Goal: Information Seeking & Learning: Learn about a topic

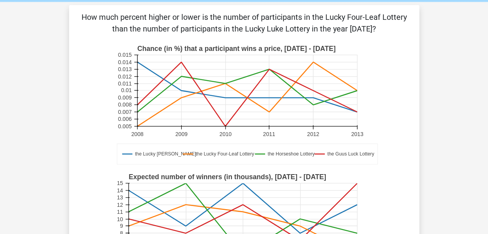
scroll to position [21, 0]
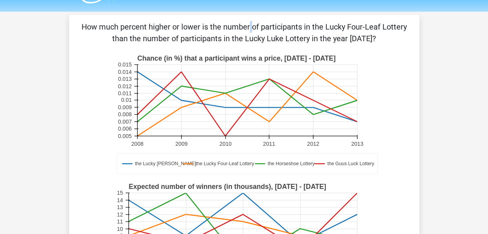
click at [83, 27] on p "How much percent higher or lower is the number of participants in the Lucky Fou…" at bounding box center [244, 32] width 325 height 23
drag, startPoint x: 83, startPoint y: 27, endPoint x: 159, endPoint y: 40, distance: 77.6
click at [159, 43] on p "How much percent higher or lower is the number of participants in the Lucky Fou…" at bounding box center [244, 32] width 325 height 23
drag, startPoint x: 82, startPoint y: 24, endPoint x: 380, endPoint y: 36, distance: 298.0
click at [380, 36] on p "How much percent higher or lower is the number of participants in the Lucky Fou…" at bounding box center [244, 32] width 325 height 23
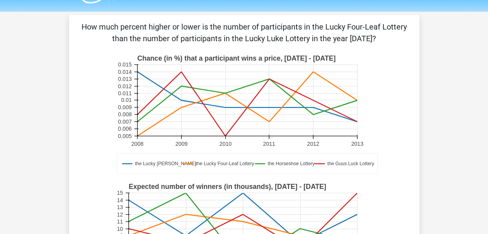
drag, startPoint x: 380, startPoint y: 36, endPoint x: 322, endPoint y: 32, distance: 58.0
copy p "How much percent higher or lower is the number of participants in the Lucky Fou…"
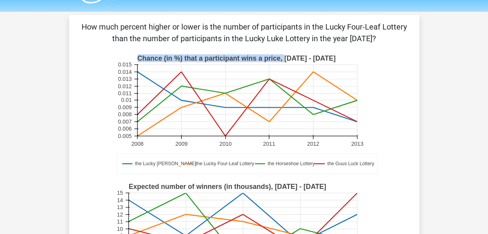
drag, startPoint x: 139, startPoint y: 59, endPoint x: 285, endPoint y: 59, distance: 145.6
click at [285, 59] on text "Chance (in %) that a participant wins a price, [DATE] - [DATE]" at bounding box center [236, 58] width 198 height 8
drag, startPoint x: 285, startPoint y: 59, endPoint x: 279, endPoint y: 58, distance: 6.3
copy text "Chance (in %) that a participant wins a price,"
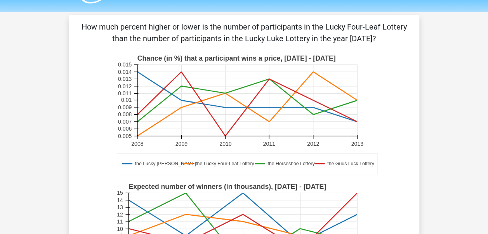
click at [197, 162] on text "the Lucky Four-Leaf Lottery" at bounding box center [225, 163] width 59 height 5
drag, startPoint x: 195, startPoint y: 165, endPoint x: 254, endPoint y: 162, distance: 58.7
click at [254, 162] on g "the Lucky Luke Lottery the Lucky Four-Leaf Lottery the Horseshoe Lottery the Gu…" at bounding box center [247, 163] width 261 height 21
drag, startPoint x: 254, startPoint y: 162, endPoint x: 243, endPoint y: 161, distance: 11.4
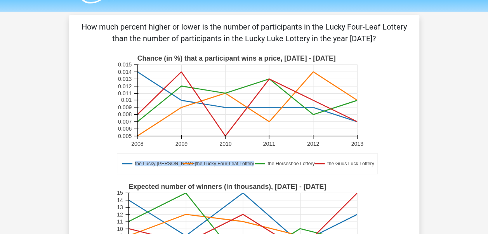
click at [243, 161] on text "the Lucky Four-Leaf Lottery" at bounding box center [225, 163] width 59 height 5
copy g "the Lucky Luke Lottery the Lucky Four-Leaf Lottery"
click at [208, 162] on text "the Lucky Four-Leaf Lottery" at bounding box center [225, 163] width 59 height 5
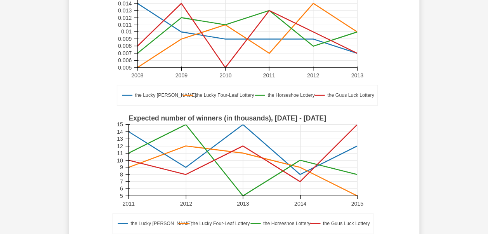
scroll to position [99, 0]
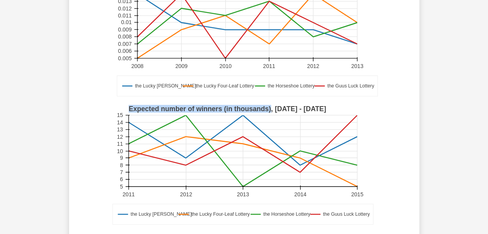
drag, startPoint x: 130, startPoint y: 108, endPoint x: 271, endPoint y: 107, distance: 141.3
click at [271, 107] on text "Expected number of winners (in thousands), [DATE] - [DATE]" at bounding box center [228, 109] width 198 height 8
drag, startPoint x: 271, startPoint y: 107, endPoint x: 266, endPoint y: 107, distance: 4.7
copy text "Expected number of winners (in thousands)"
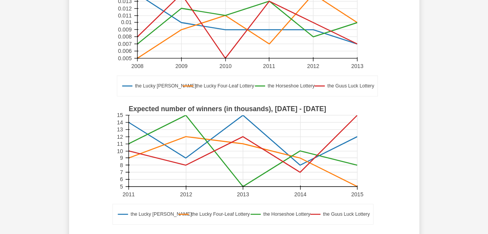
click at [199, 87] on text "the Lucky Four-Leaf Lottery" at bounding box center [225, 85] width 59 height 5
drag, startPoint x: 200, startPoint y: 212, endPoint x: 248, endPoint y: 215, distance: 48.3
click at [248, 215] on text "the Lucky Four-Leaf Lottery" at bounding box center [220, 213] width 59 height 5
drag, startPoint x: 248, startPoint y: 215, endPoint x: 238, endPoint y: 214, distance: 10.6
copy text "Lucky Four-Leaf Lottery"
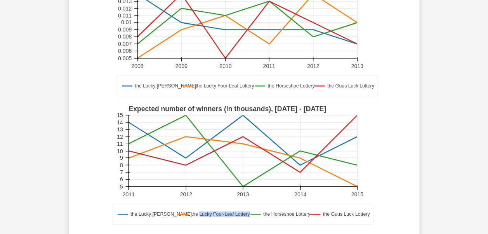
click at [202, 215] on text "the Lucky Four-Leaf Lottery" at bounding box center [220, 213] width 59 height 5
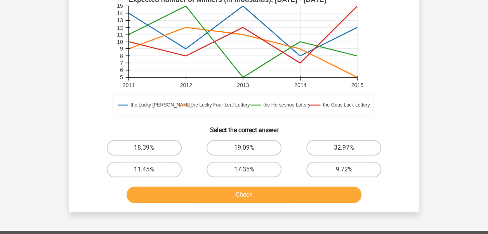
scroll to position [233, 0]
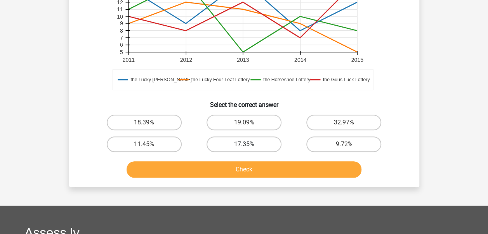
click at [234, 145] on label "17.35%" at bounding box center [244, 144] width 75 height 16
click at [244, 145] on input "17.35%" at bounding box center [246, 146] width 5 height 5
radio input "true"
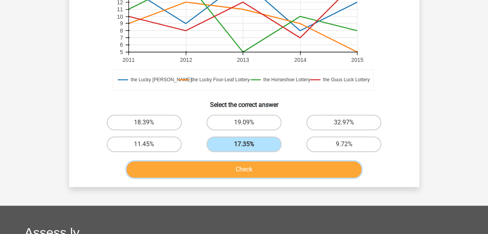
click at [246, 167] on button "Check" at bounding box center [244, 169] width 235 height 16
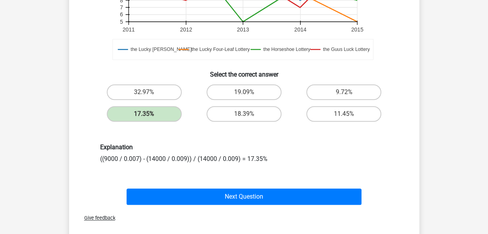
scroll to position [272, 0]
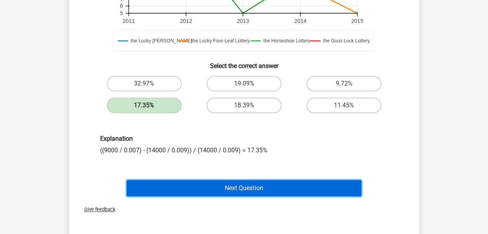
click at [264, 184] on button "Next Question" at bounding box center [244, 188] width 235 height 16
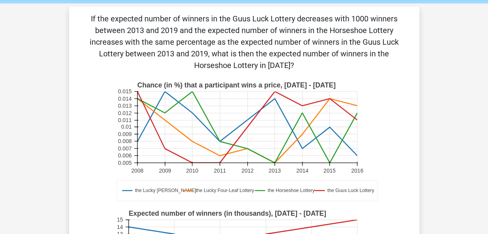
scroll to position [0, 0]
